Goal: Information Seeking & Learning: Learn about a topic

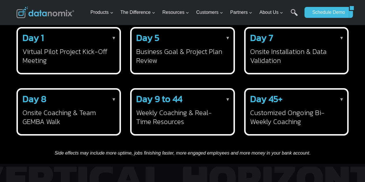
scroll to position [840, 0]
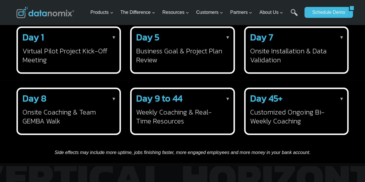
click at [294, 103] on h2 "Day 45+" at bounding box center [295, 98] width 90 height 9
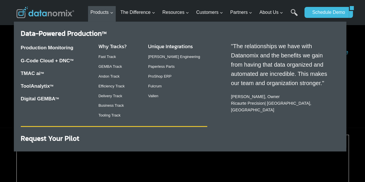
scroll to position [181, 0]
click at [112, 116] on link "Tooling Track" at bounding box center [109, 115] width 22 height 4
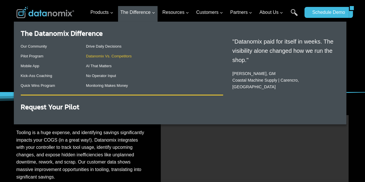
click at [113, 55] on link "Datanomix Vs. Competitors" at bounding box center [109, 56] width 46 height 4
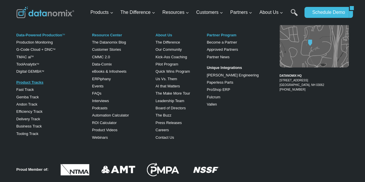
scroll to position [961, 0]
click at [219, 87] on link "ProShop ERP" at bounding box center [218, 89] width 23 height 4
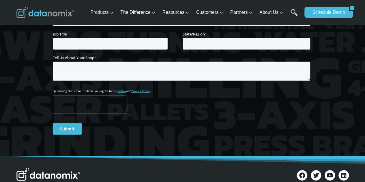
scroll to position [823, 0]
